Goal: Information Seeking & Learning: Learn about a topic

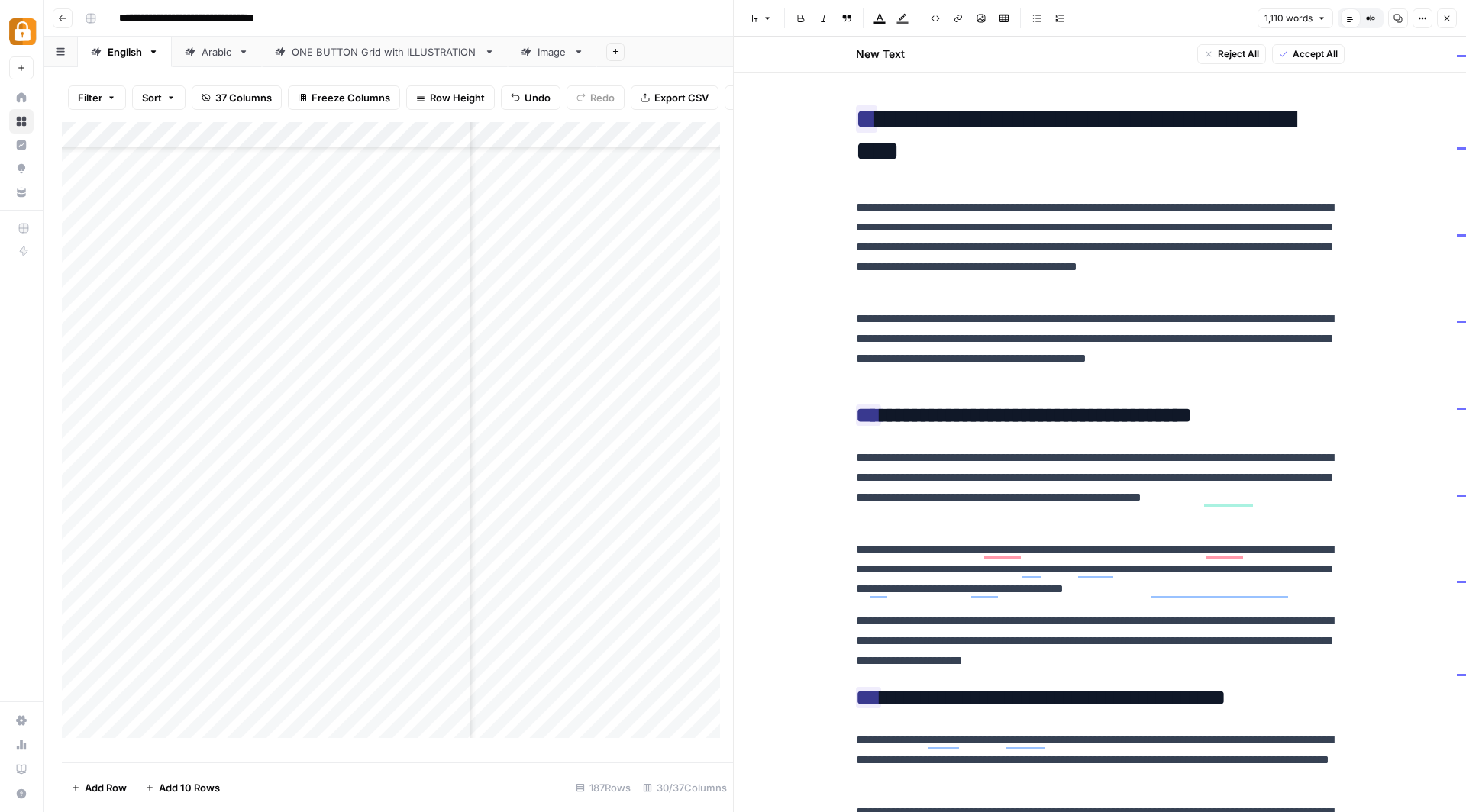
scroll to position [3970, 528]
click at [66, 19] on icon "button" at bounding box center [63, 18] width 10 height 10
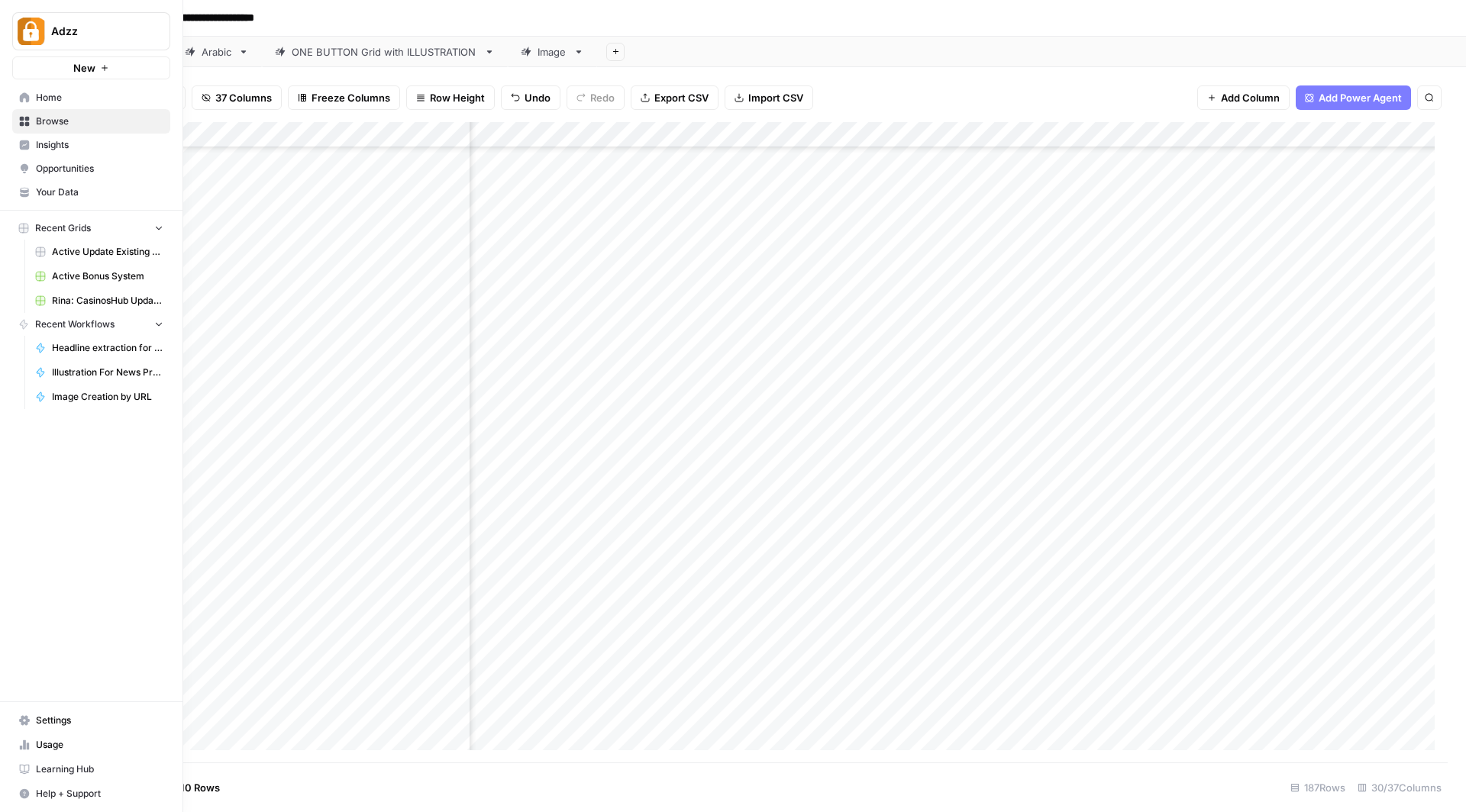
click at [67, 118] on span "Browse" at bounding box center [99, 121] width 128 height 13
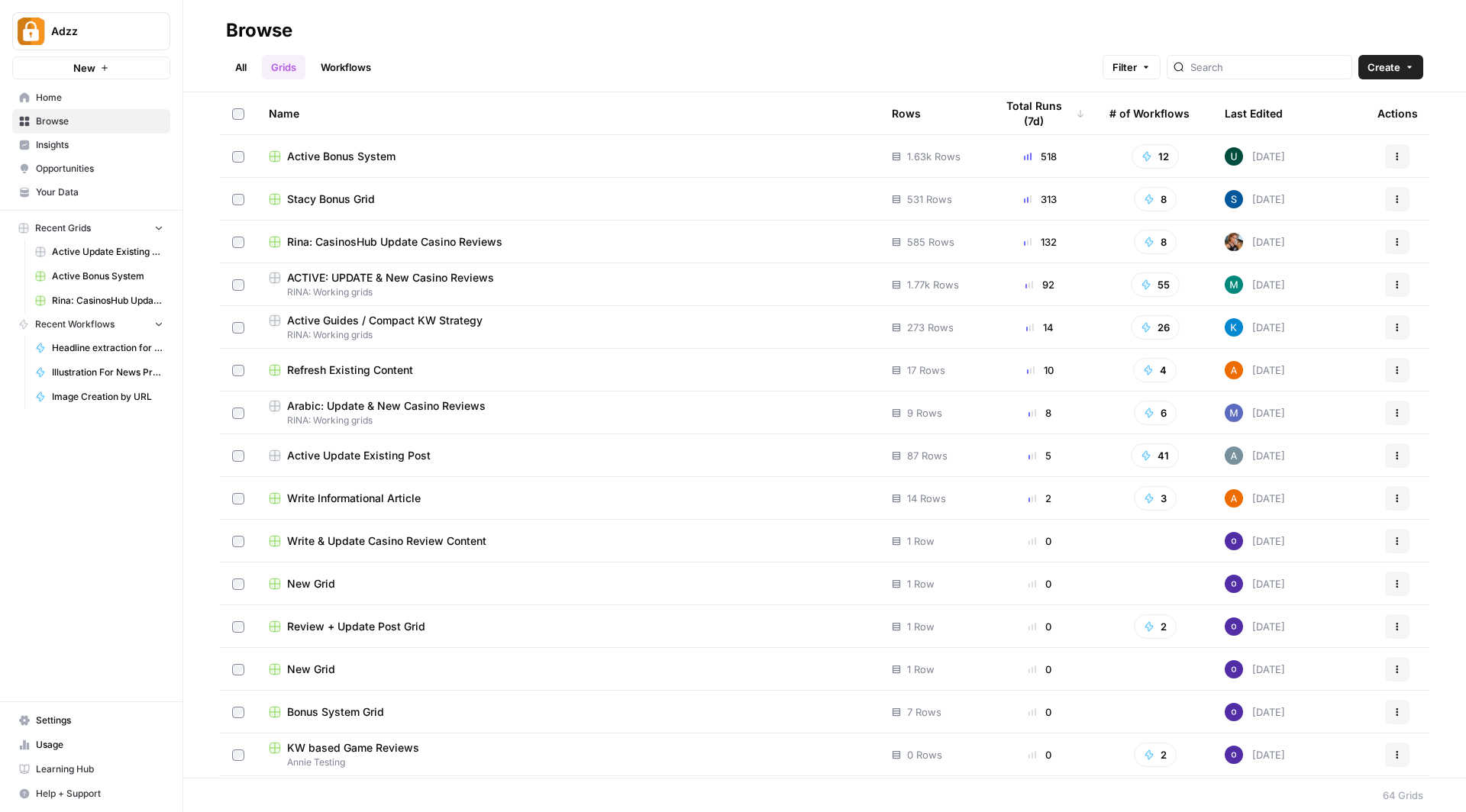
click at [354, 67] on link "Workflows" at bounding box center [346, 67] width 69 height 25
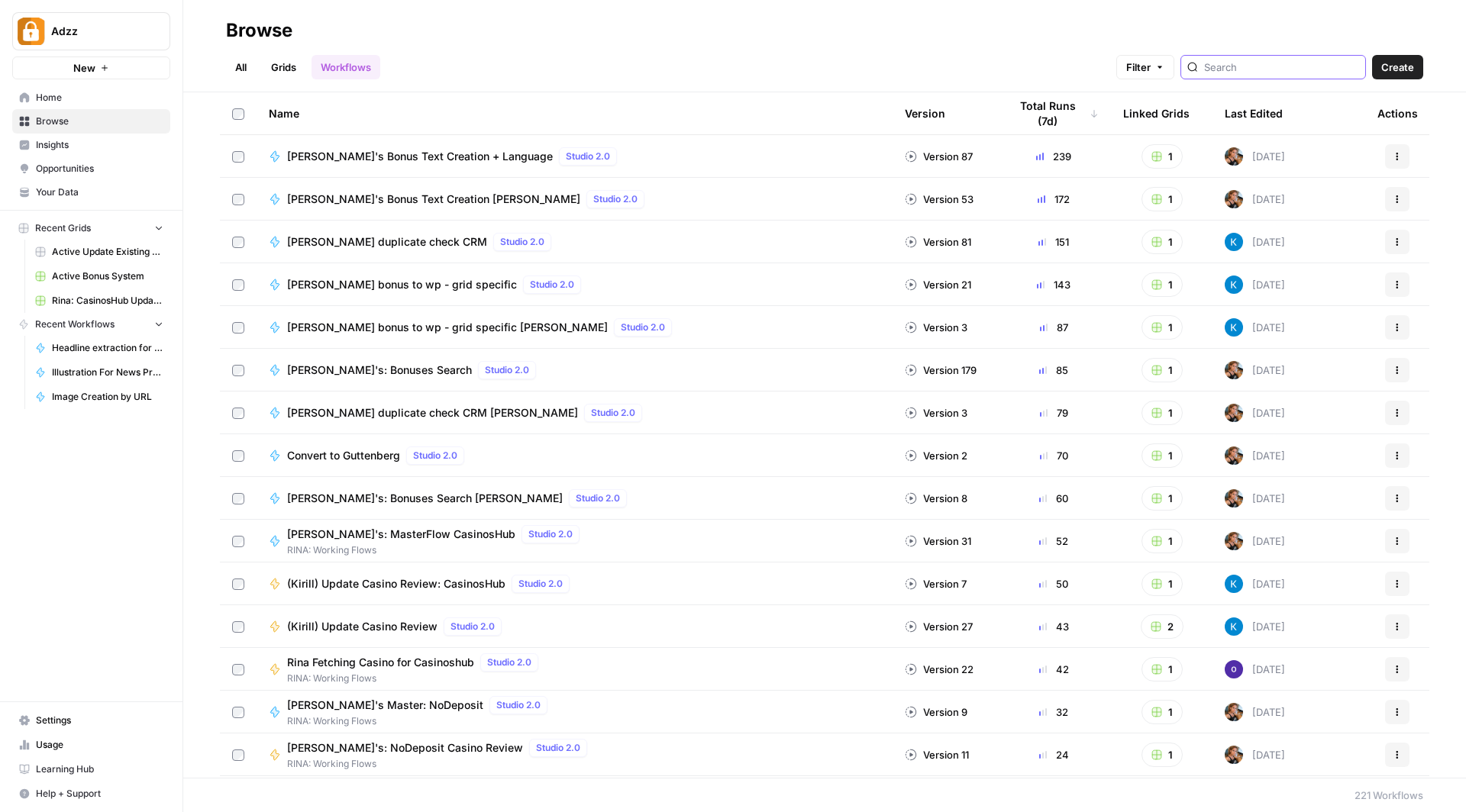
click at [1264, 63] on input "search" at bounding box center [1281, 67] width 155 height 15
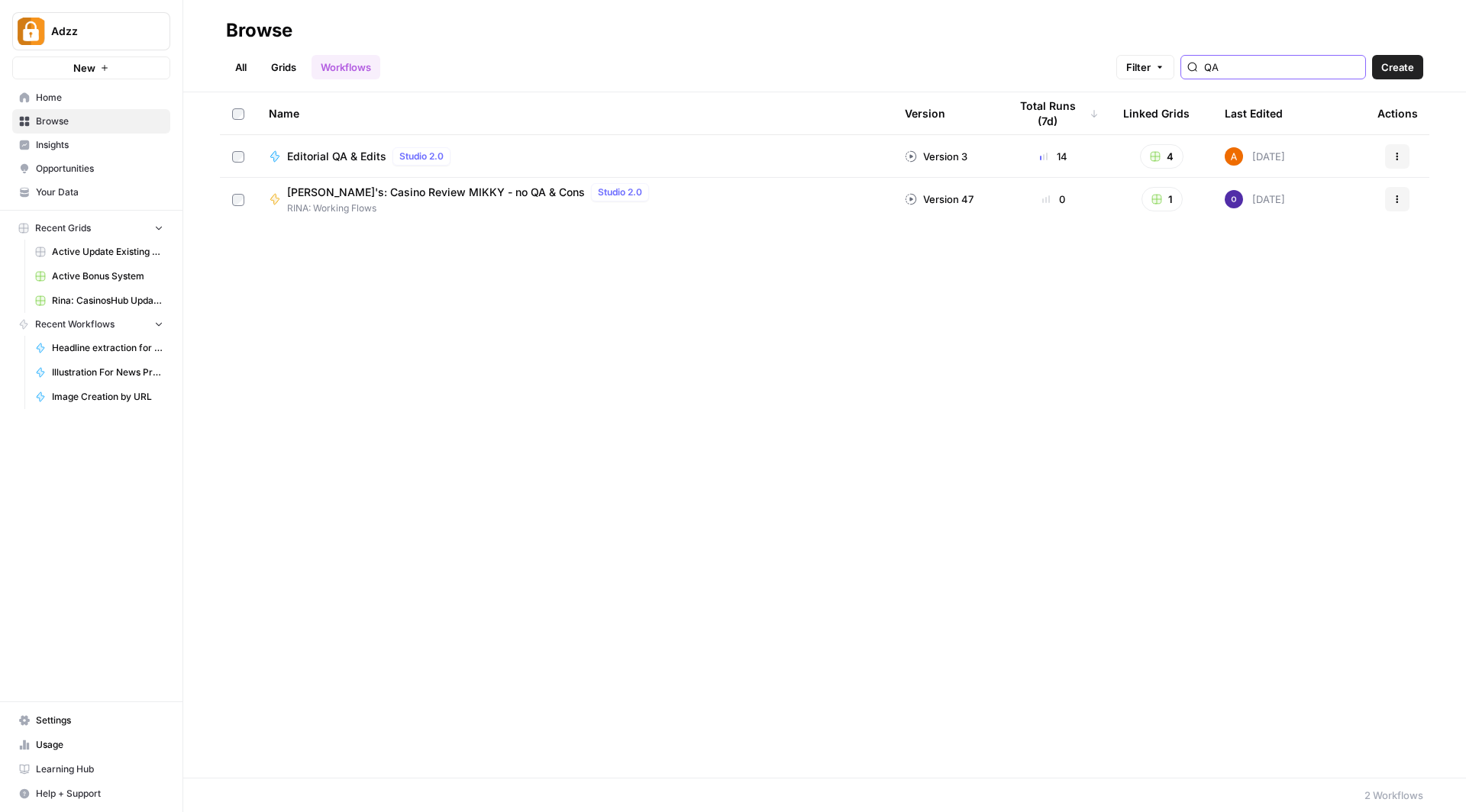
type input "QA"
click at [352, 149] on span "Editorial QA & Edits" at bounding box center [336, 156] width 99 height 15
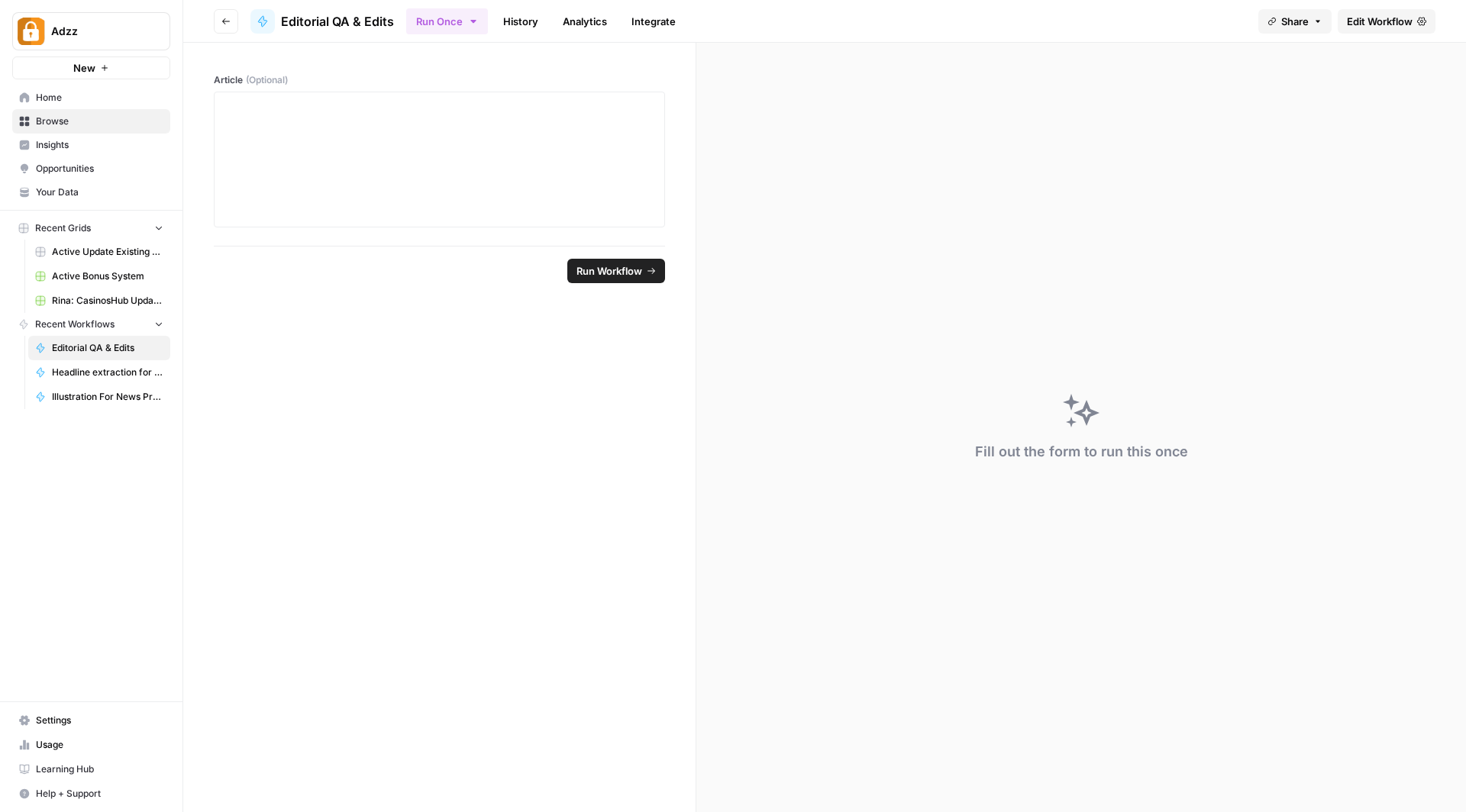
click at [224, 18] on icon "button" at bounding box center [226, 21] width 8 height 6
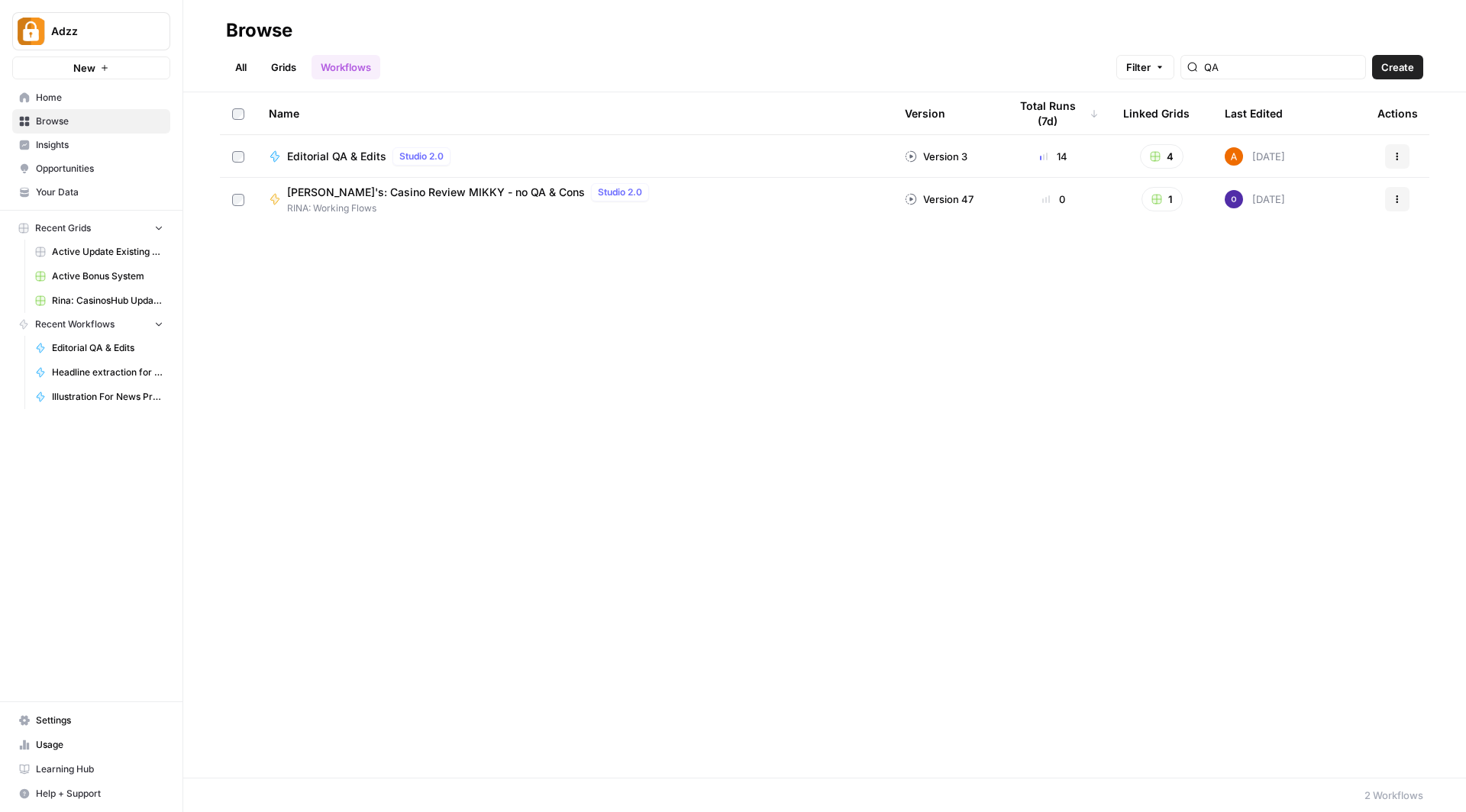
click at [75, 193] on span "Your Data" at bounding box center [99, 192] width 128 height 13
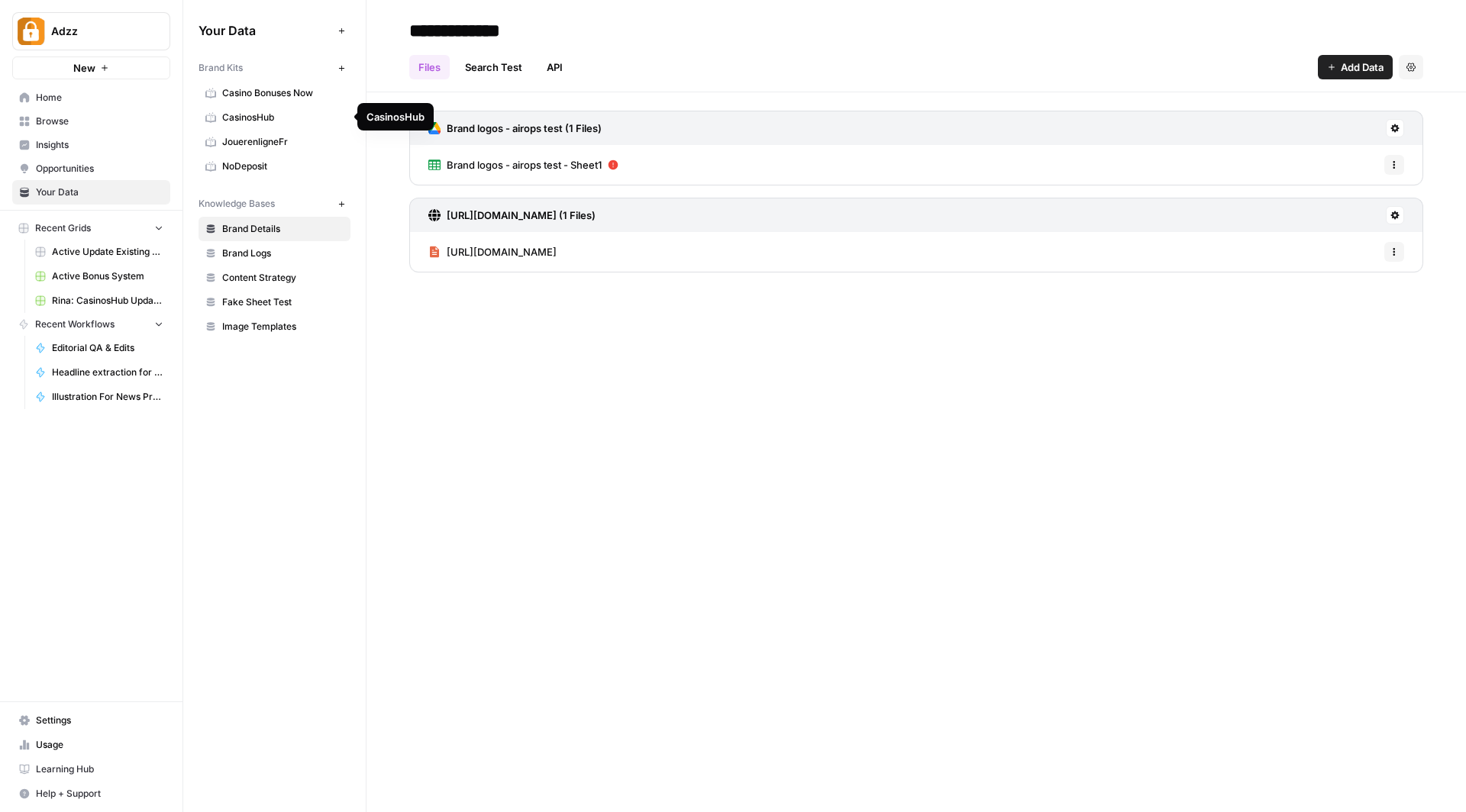
click at [266, 117] on span "CasinosHub" at bounding box center [282, 117] width 121 height 13
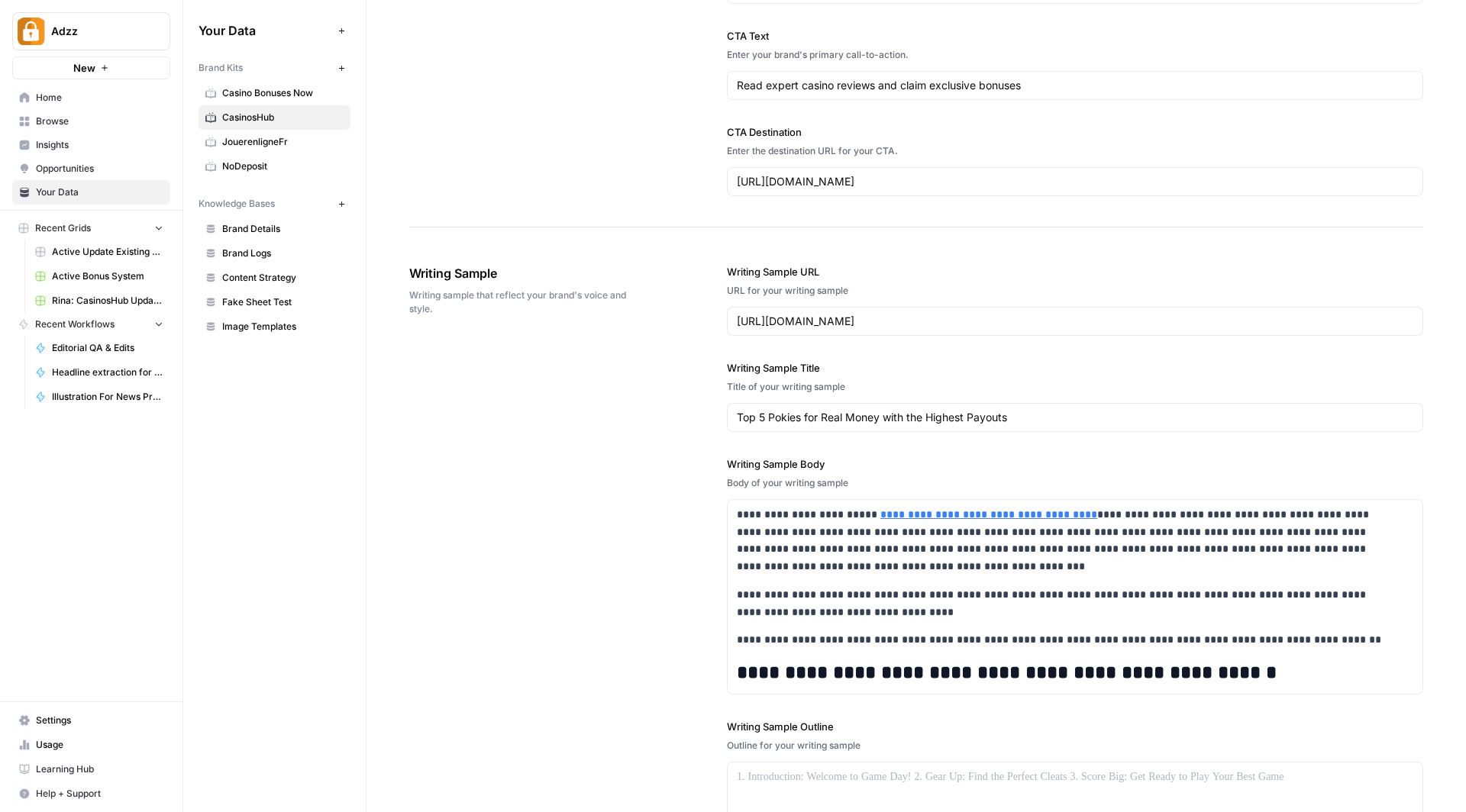
scroll to position [1571, 0]
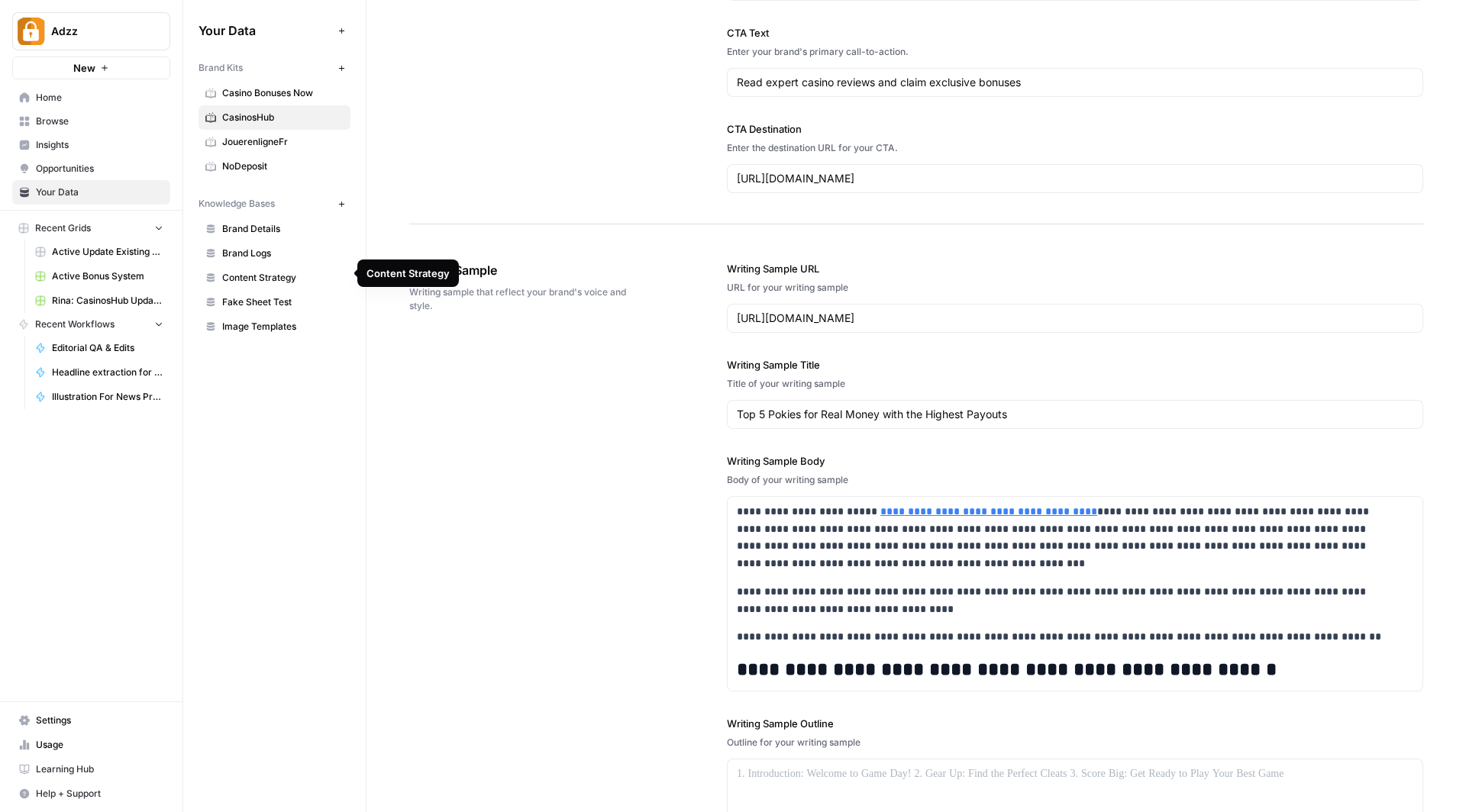
click at [295, 274] on span "Content Strategy" at bounding box center [282, 278] width 121 height 13
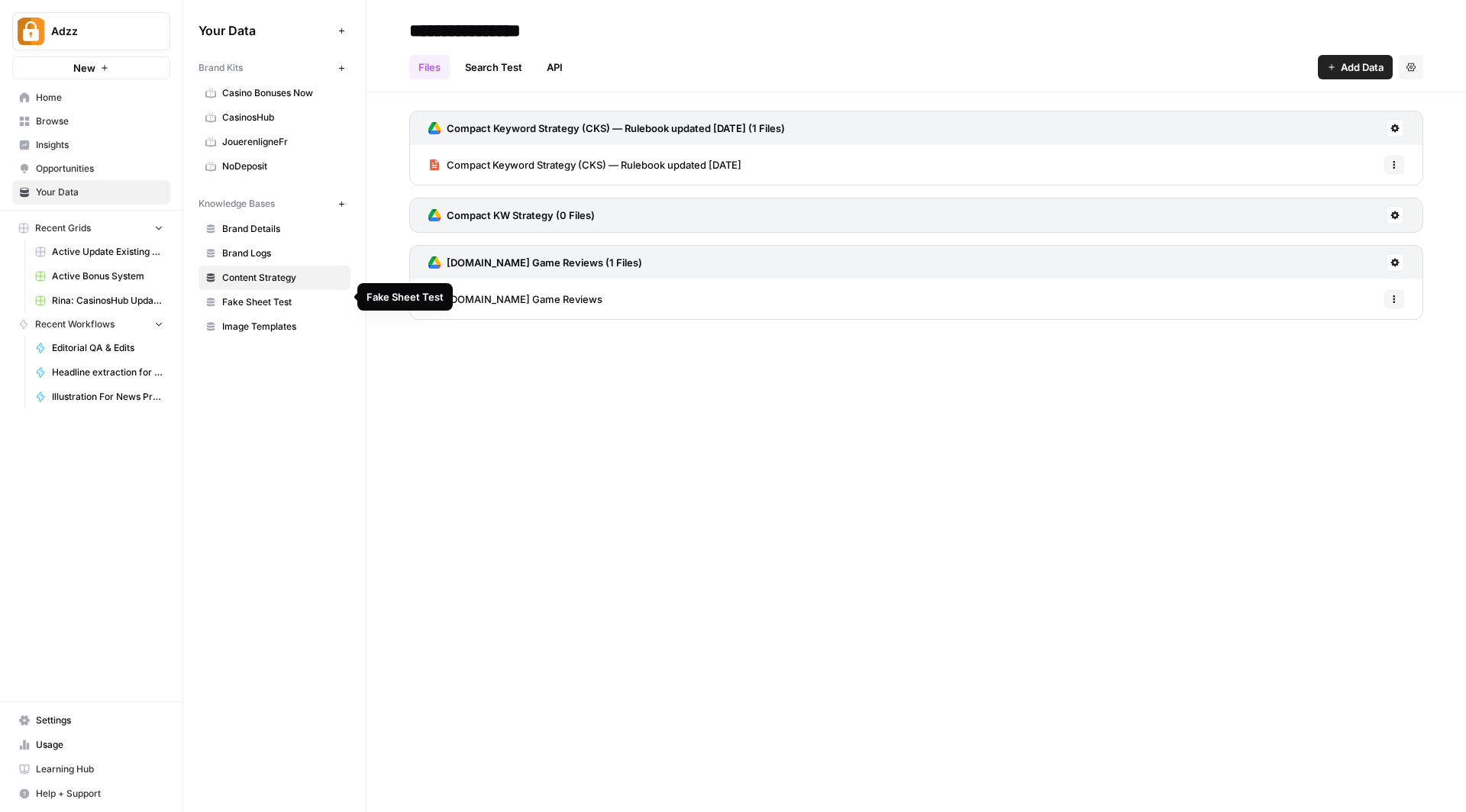
click at [265, 297] on span "Fake Sheet Test" at bounding box center [282, 301] width 121 height 13
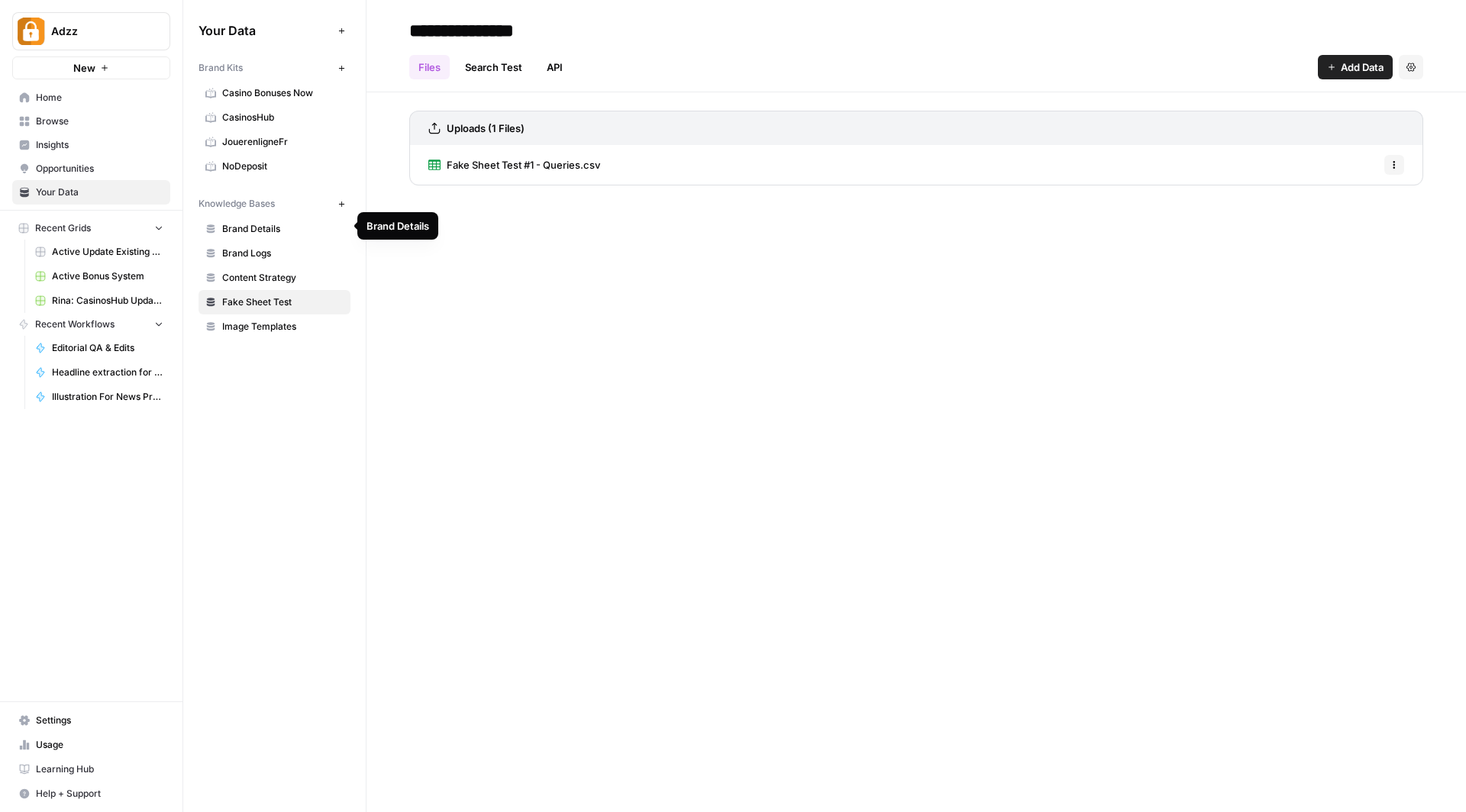
click at [267, 227] on span "Brand Details" at bounding box center [282, 228] width 121 height 13
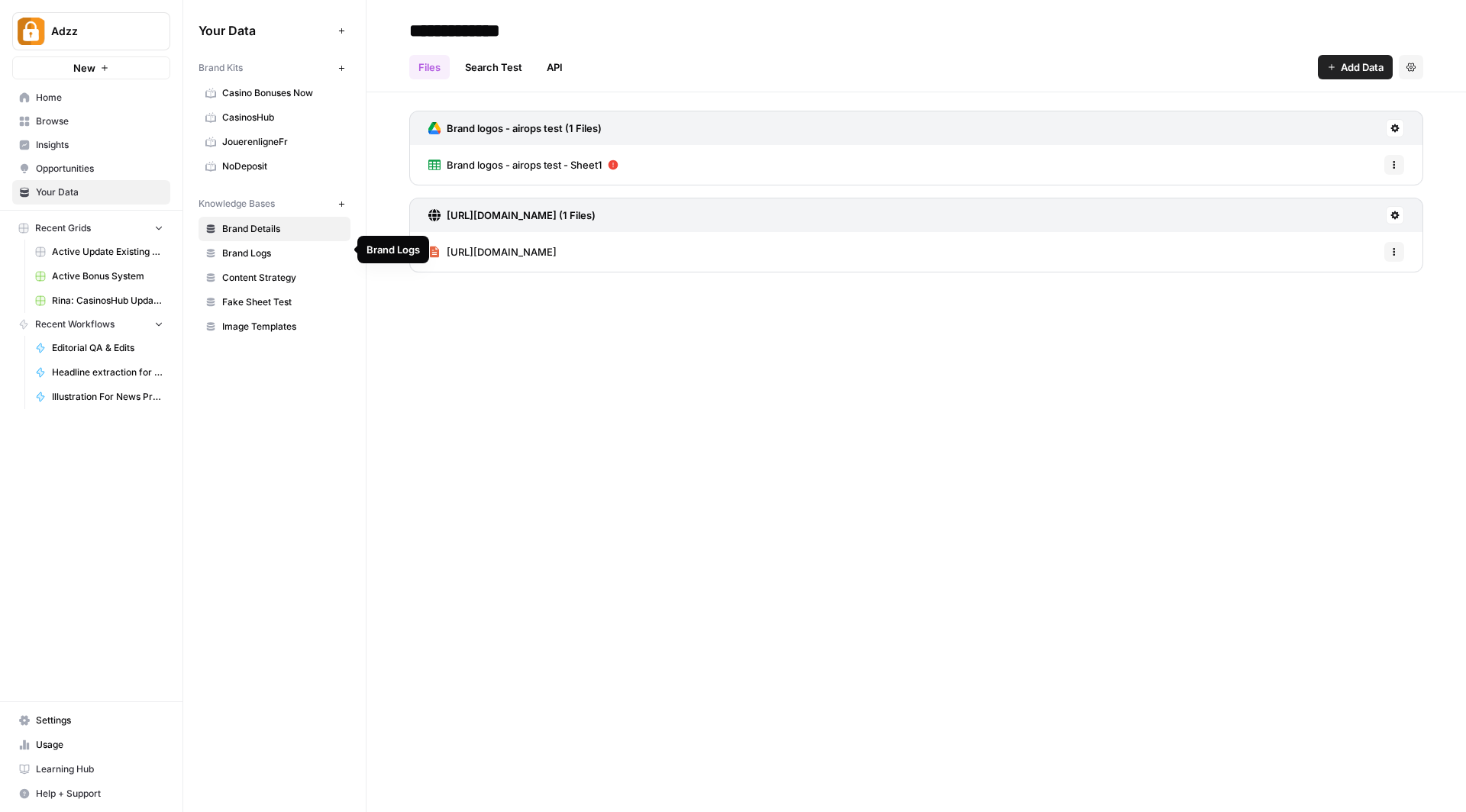
click at [264, 249] on span "Brand Logs" at bounding box center [282, 253] width 121 height 13
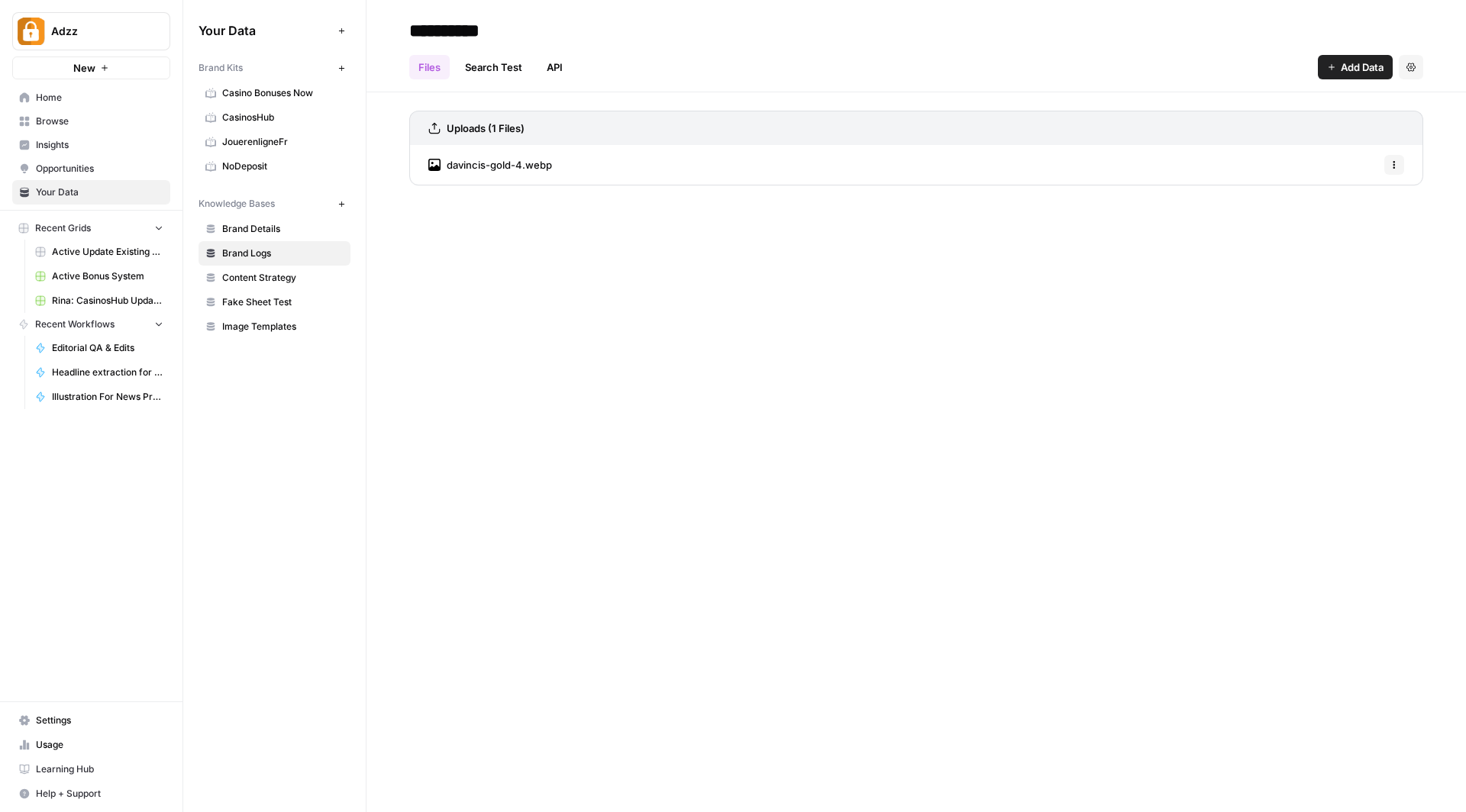
click at [845, 31] on div "**********" at bounding box center [916, 30] width 1014 height 25
click at [267, 222] on span "Brand Details" at bounding box center [282, 228] width 121 height 13
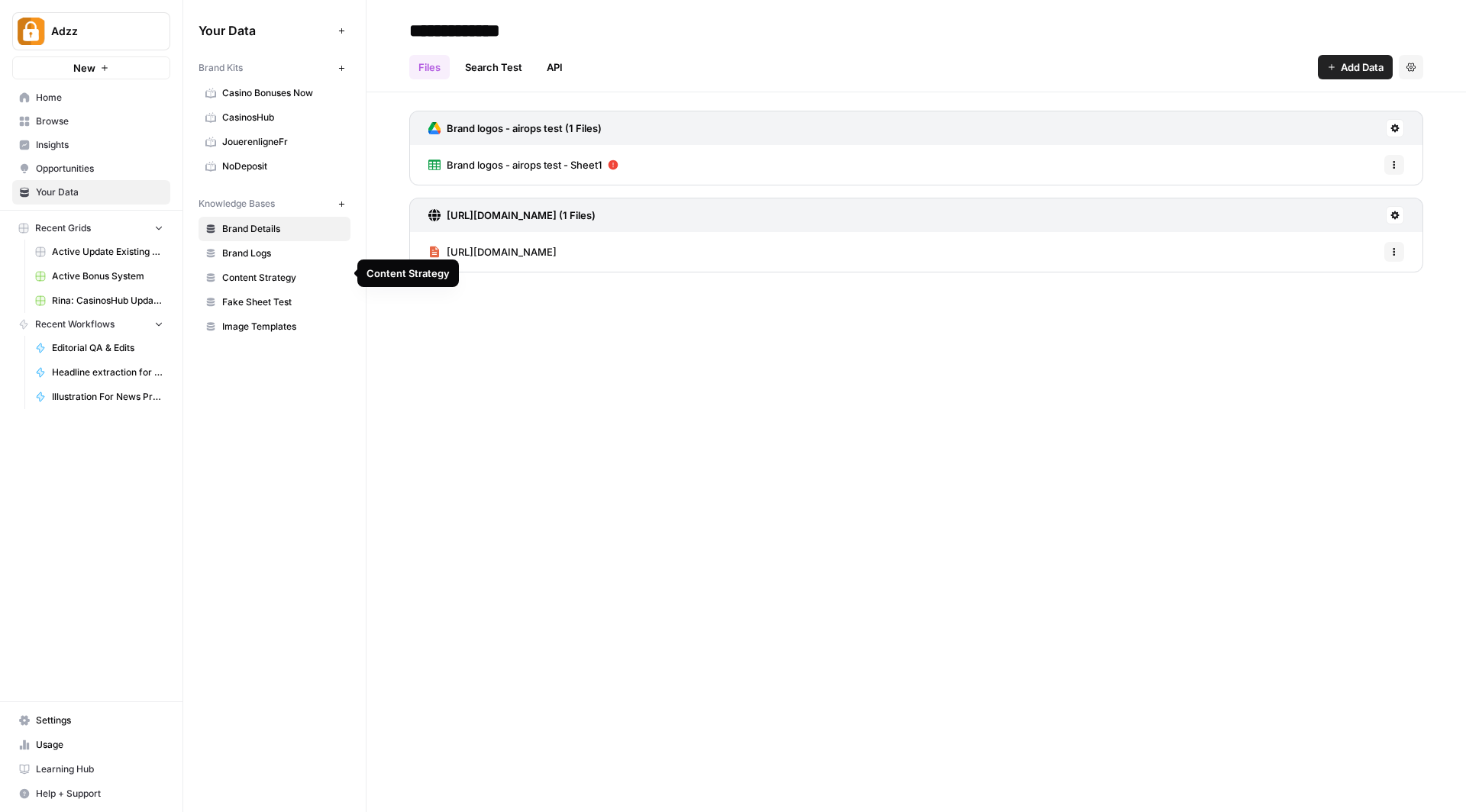
click at [288, 279] on span "Content Strategy" at bounding box center [282, 278] width 121 height 13
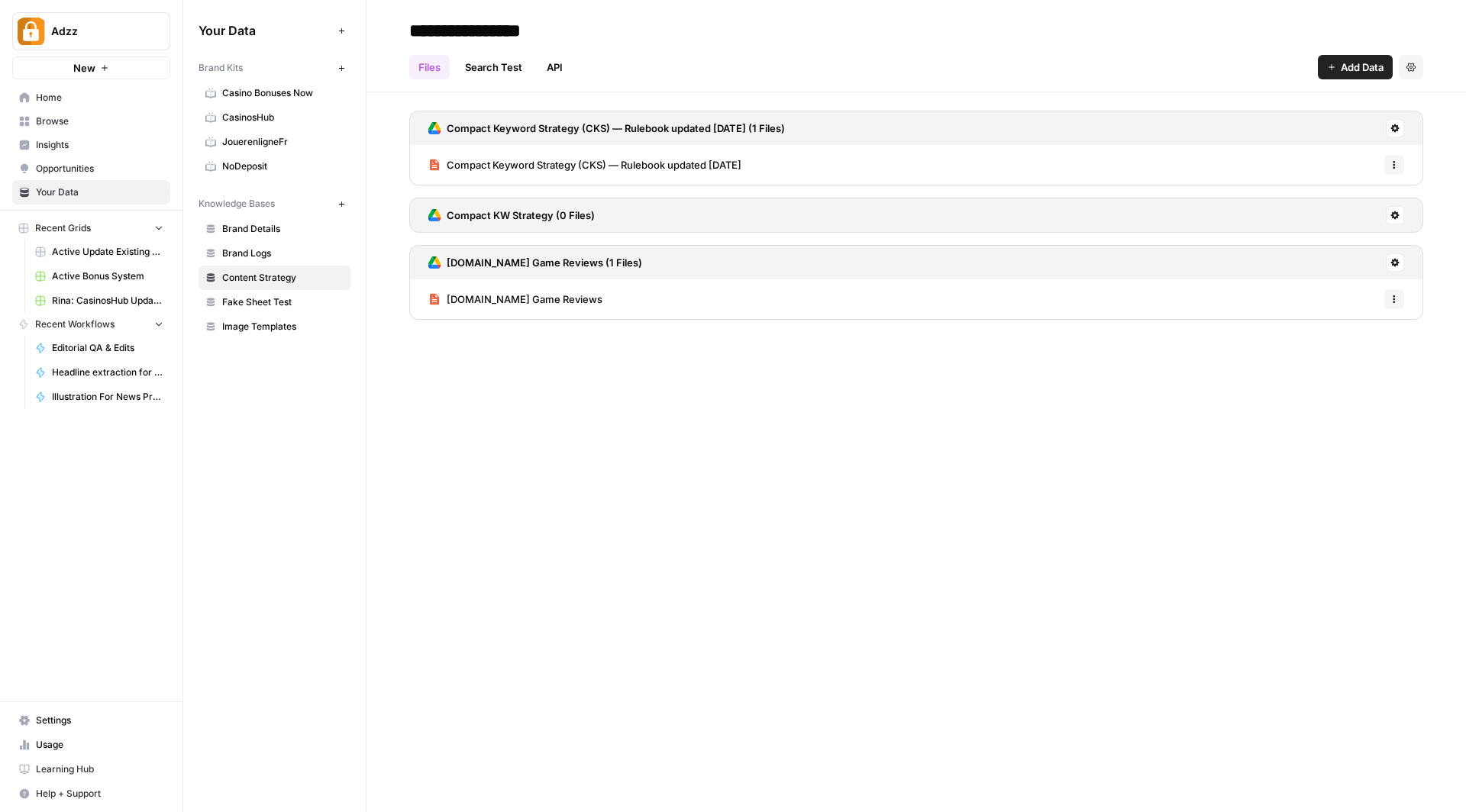
click at [776, 33] on div "**********" at bounding box center [916, 30] width 1014 height 25
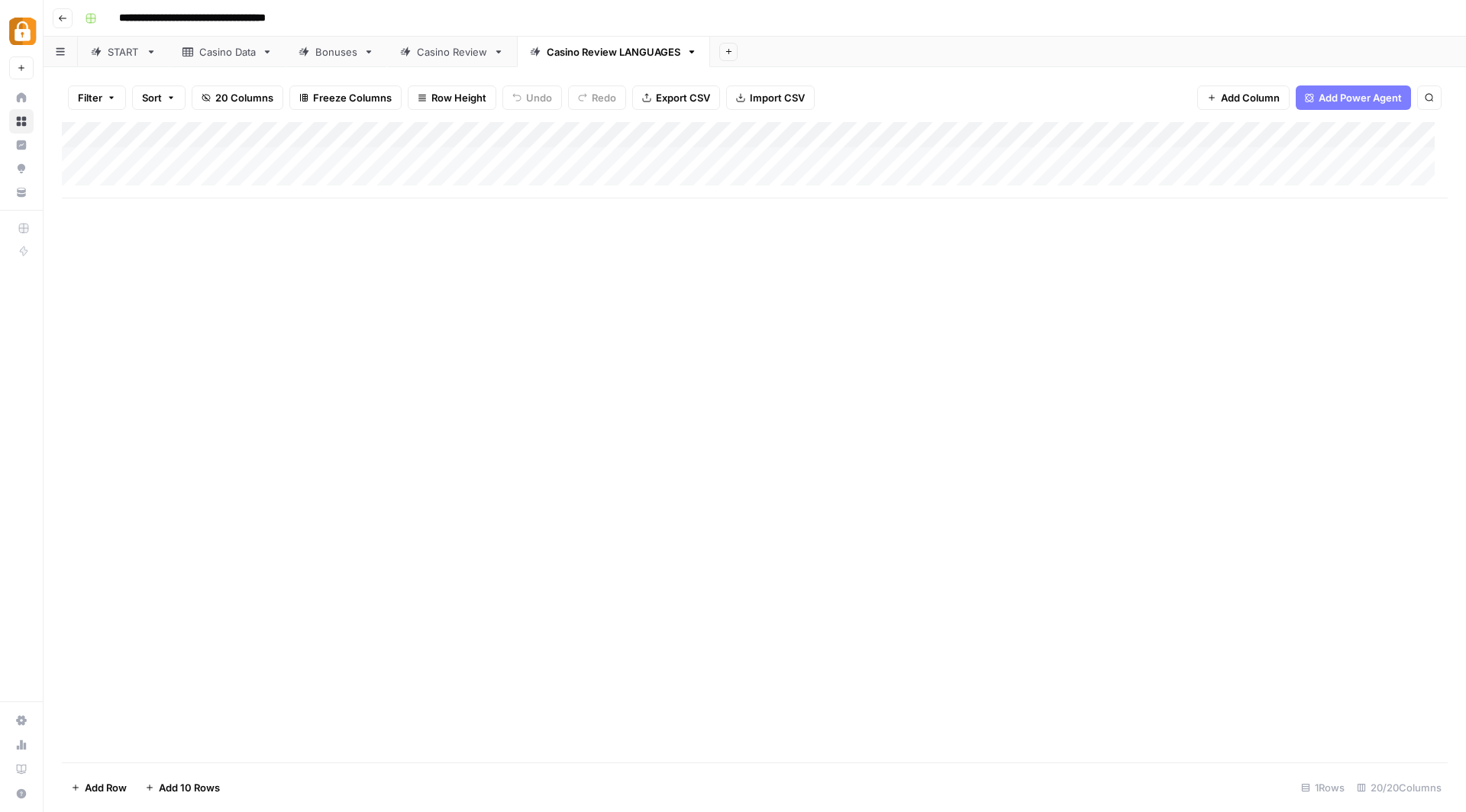
click at [185, 788] on span "Add 10 Rows" at bounding box center [189, 787] width 61 height 15
click at [894, 132] on div "Add Column" at bounding box center [754, 289] width 1386 height 335
click at [894, 135] on div at bounding box center [841, 137] width 138 height 30
click at [831, 520] on div "Add Column" at bounding box center [754, 442] width 1386 height 640
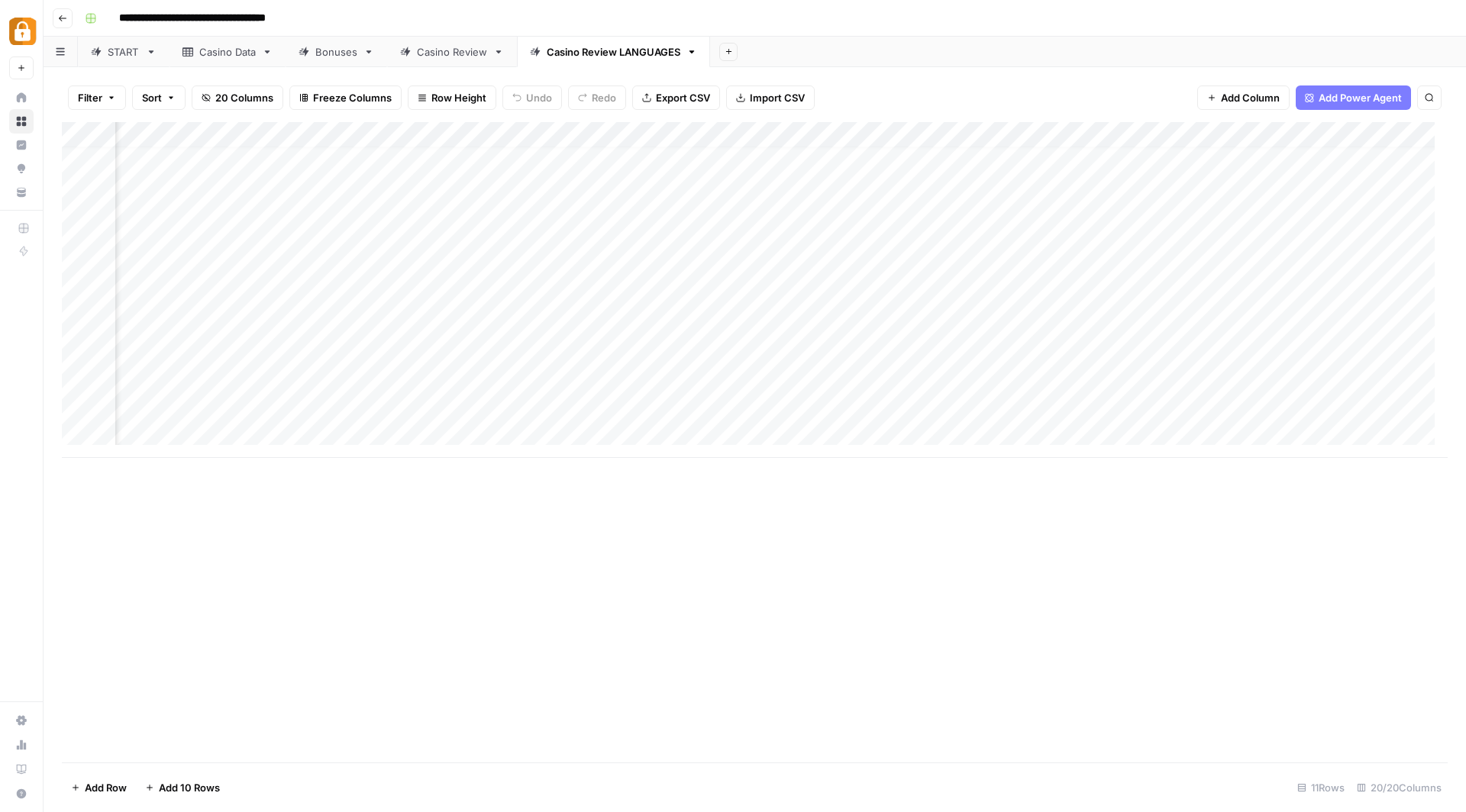
click at [900, 132] on div "Add Column" at bounding box center [754, 289] width 1386 height 335
click at [888, 67] on div "Add Sheet" at bounding box center [1088, 52] width 756 height 30
click at [63, 18] on icon "button" at bounding box center [63, 18] width 8 height 6
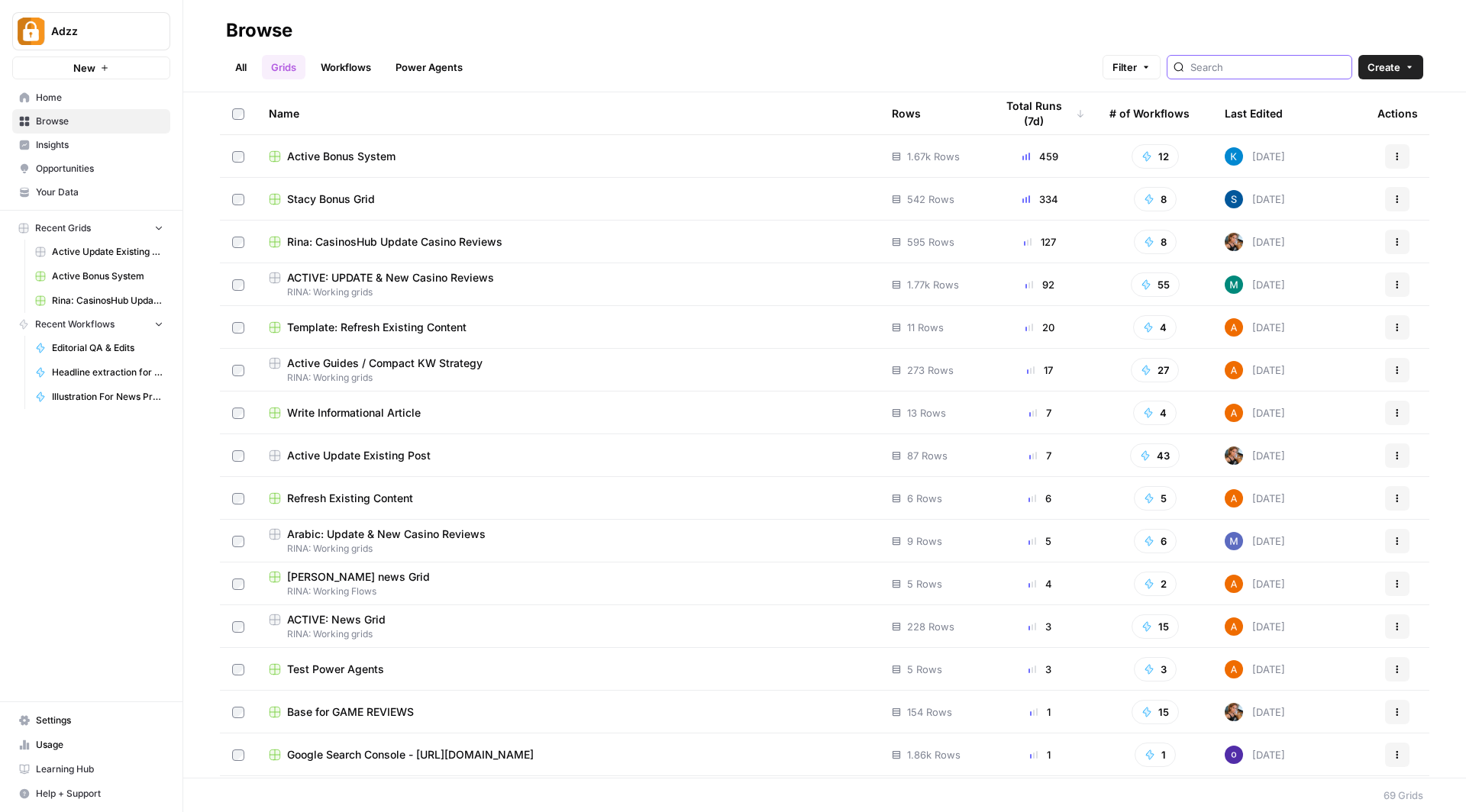
click at [1258, 71] on input "search" at bounding box center [1267, 67] width 155 height 15
type input "upda"
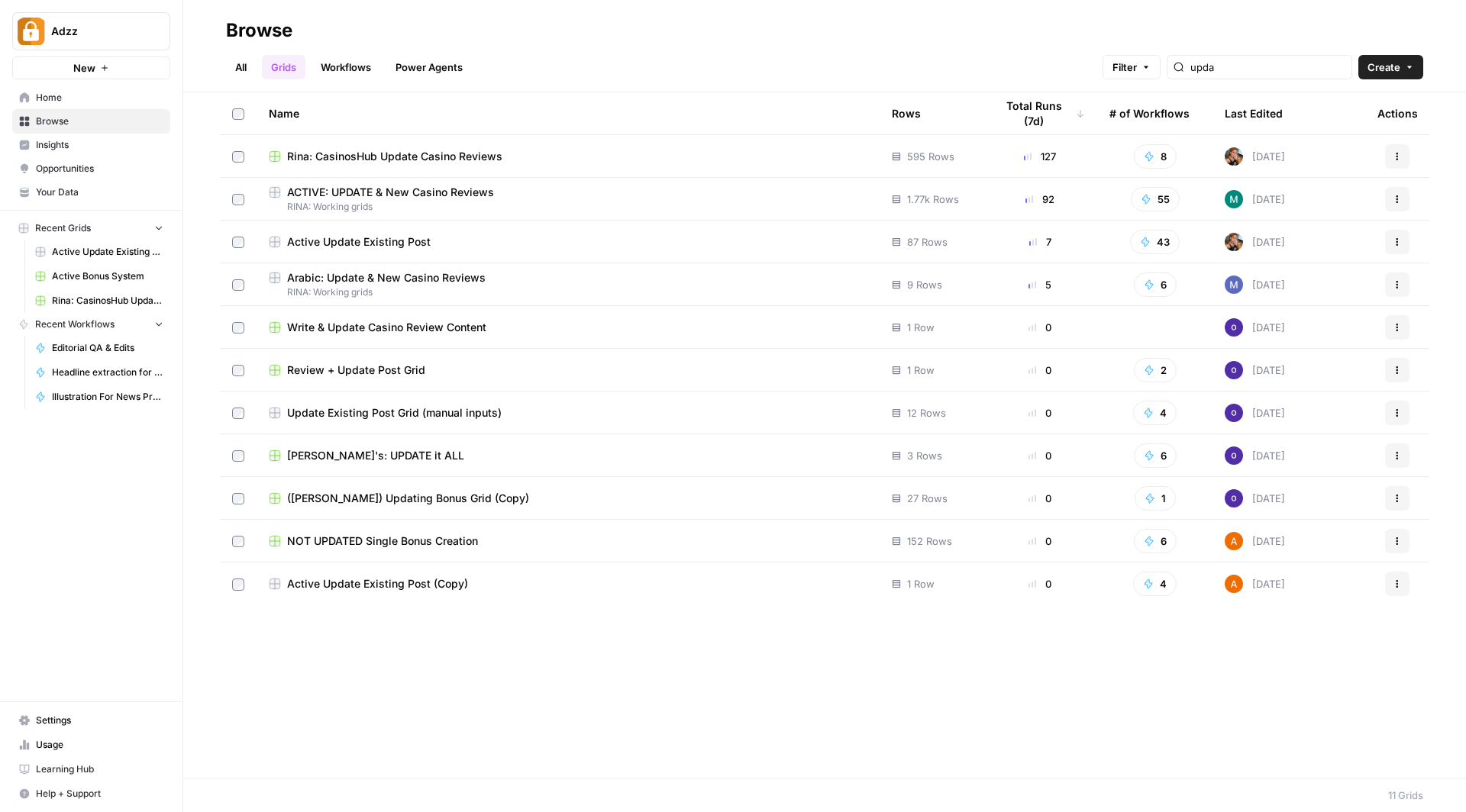
click at [521, 239] on div "Active Update Existing Post" at bounding box center [568, 241] width 599 height 15
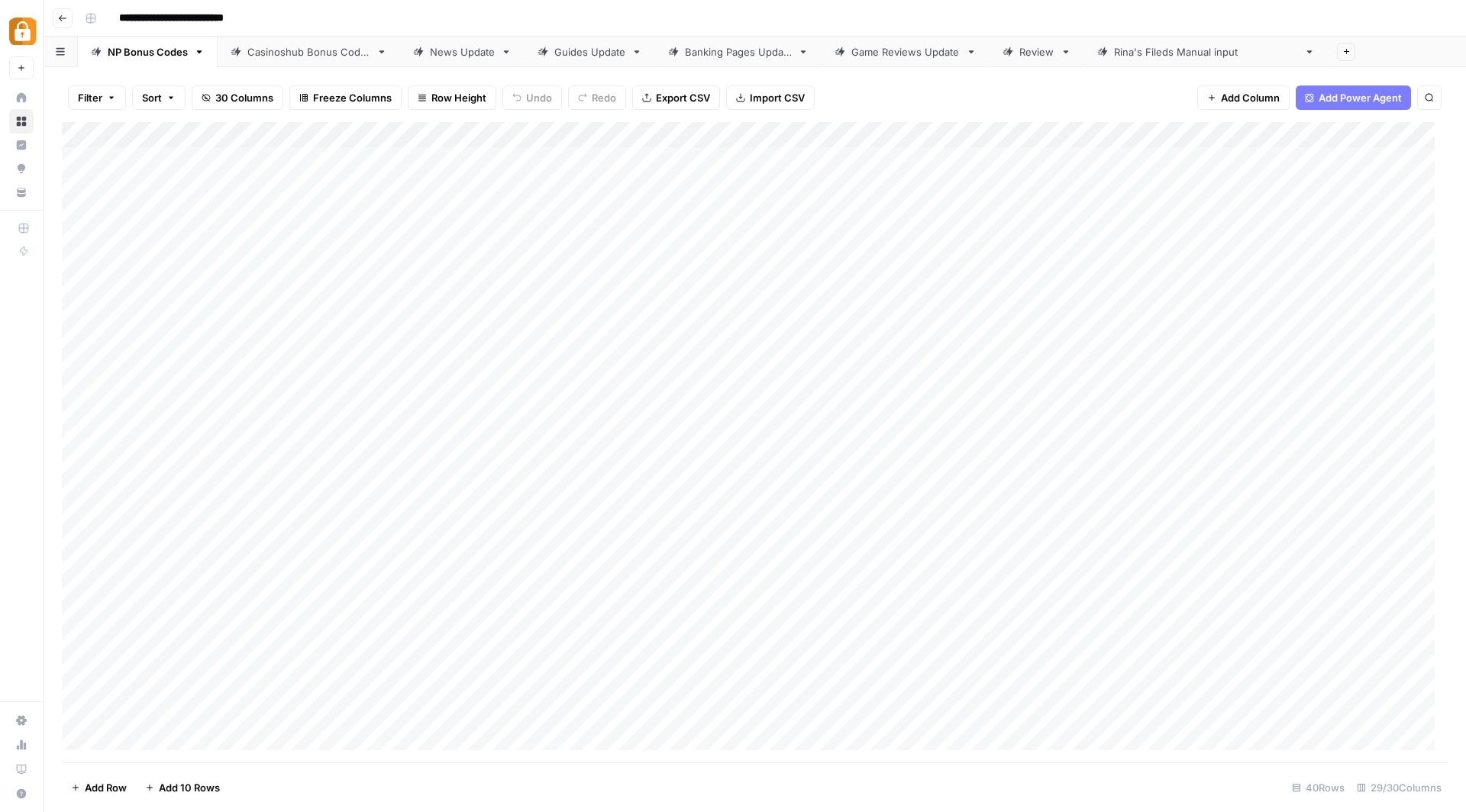
click at [1181, 53] on div "Rina's Fileds Manual input" at bounding box center [1206, 52] width 184 height 15
click at [993, 136] on div "Add Column" at bounding box center [754, 212] width 1386 height 180
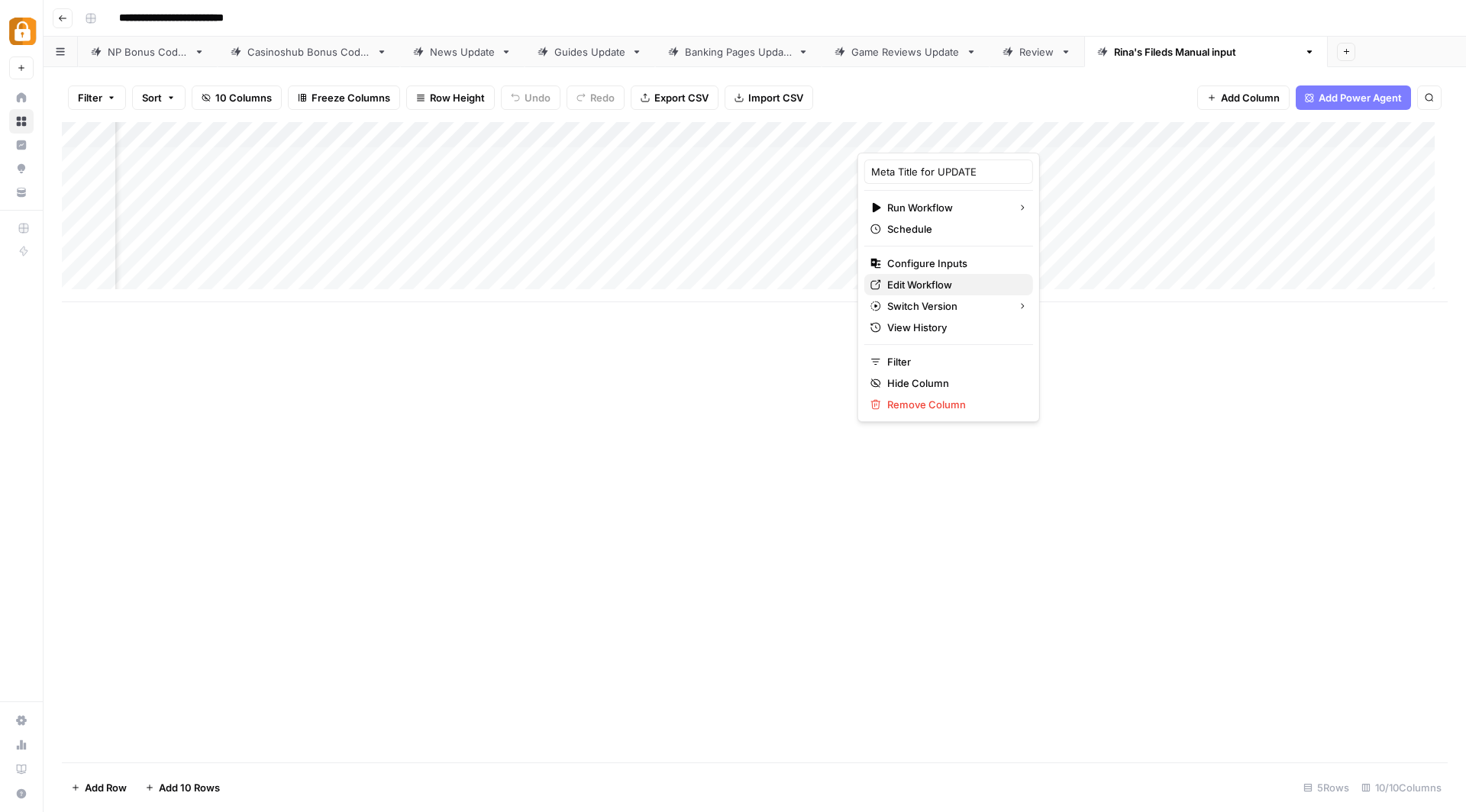
click at [956, 277] on span "Edit Workflow" at bounding box center [954, 284] width 133 height 15
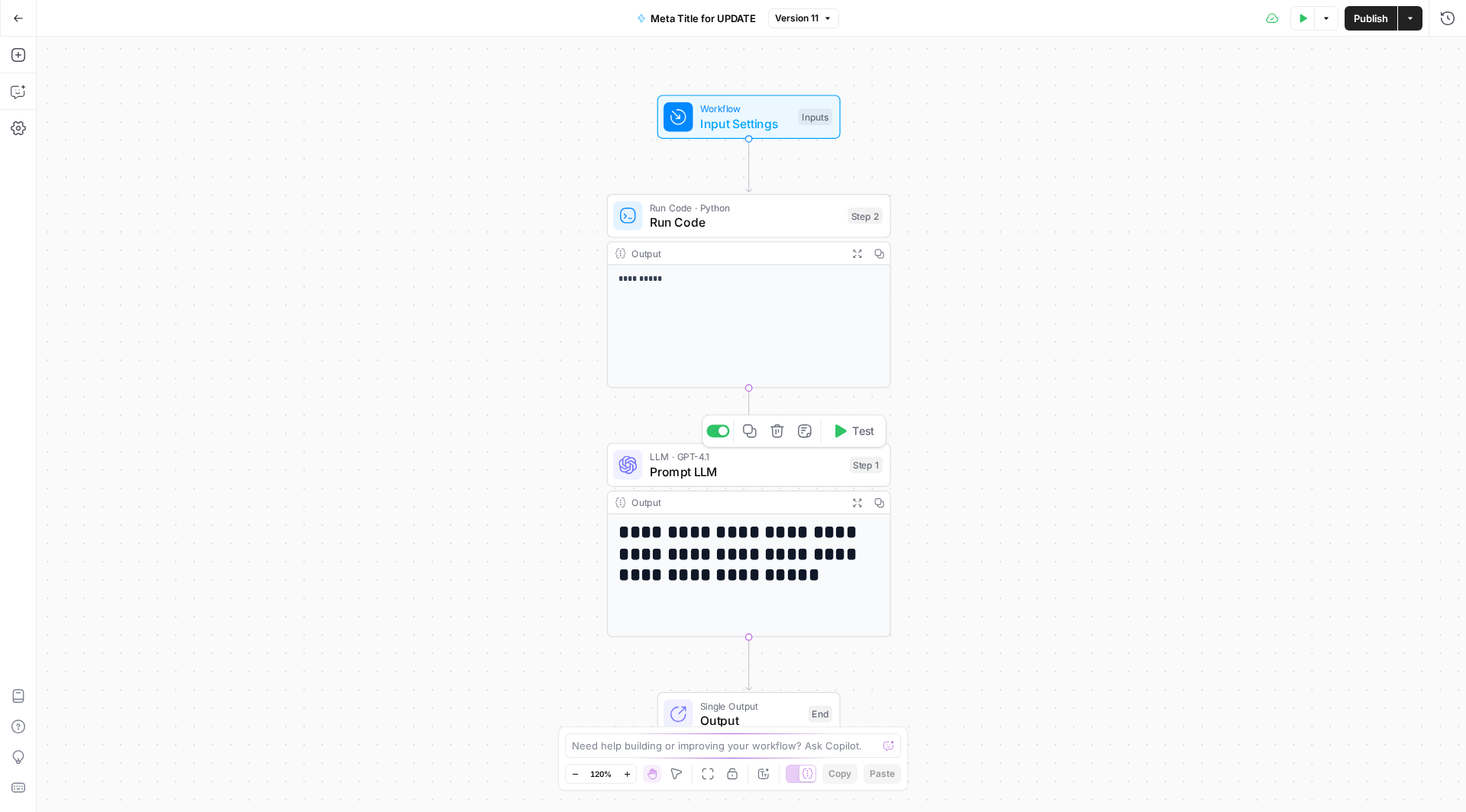
click at [700, 458] on span "LLM · GPT-4.1" at bounding box center [746, 457] width 193 height 14
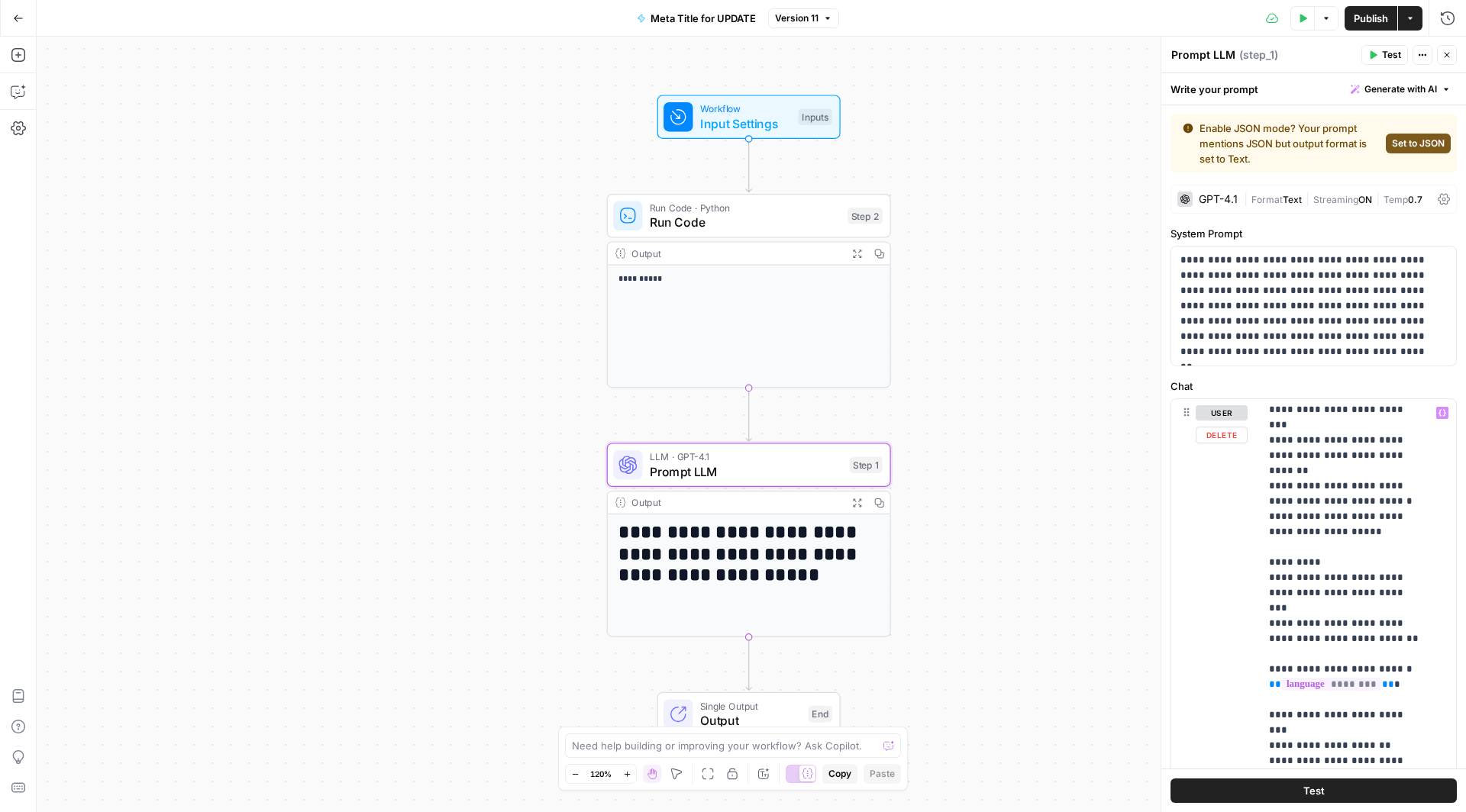
scroll to position [1994, 0]
